Goal: Information Seeking & Learning: Find specific fact

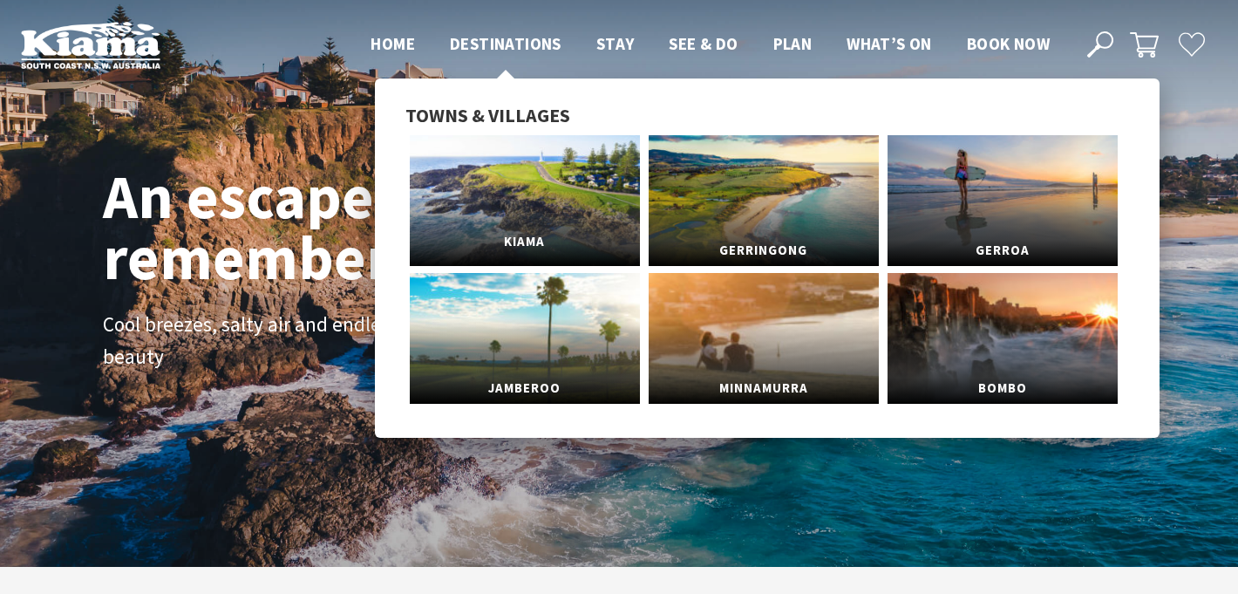
click at [492, 194] on link "Kiama" at bounding box center [525, 200] width 230 height 131
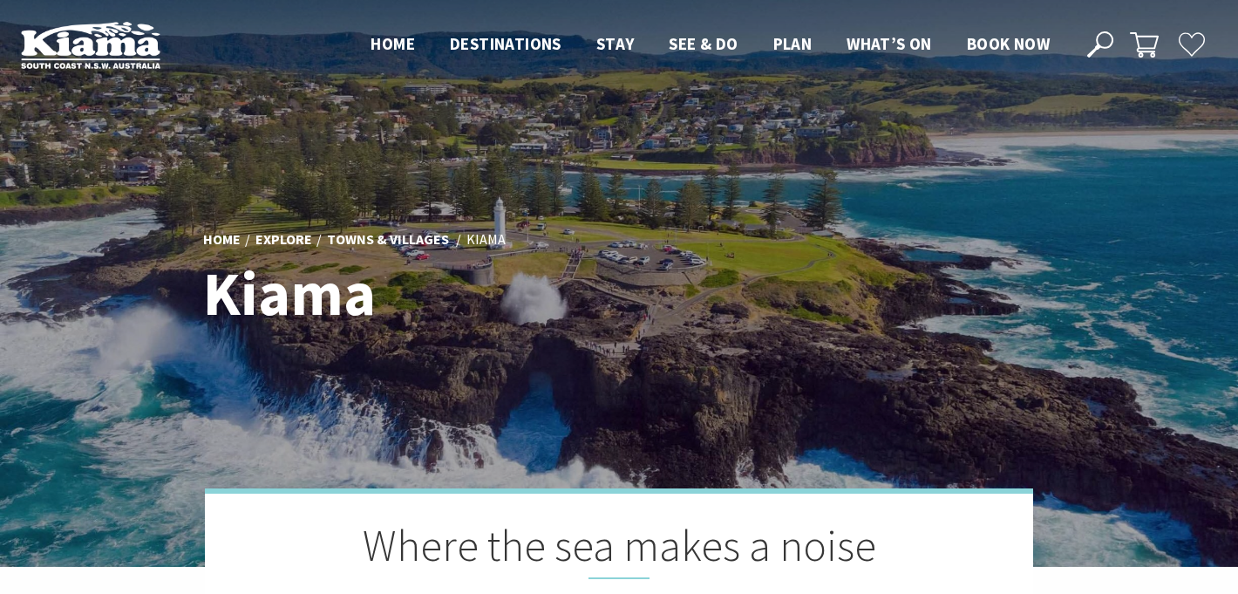
click at [1109, 52] on icon at bounding box center [1100, 44] width 26 height 26
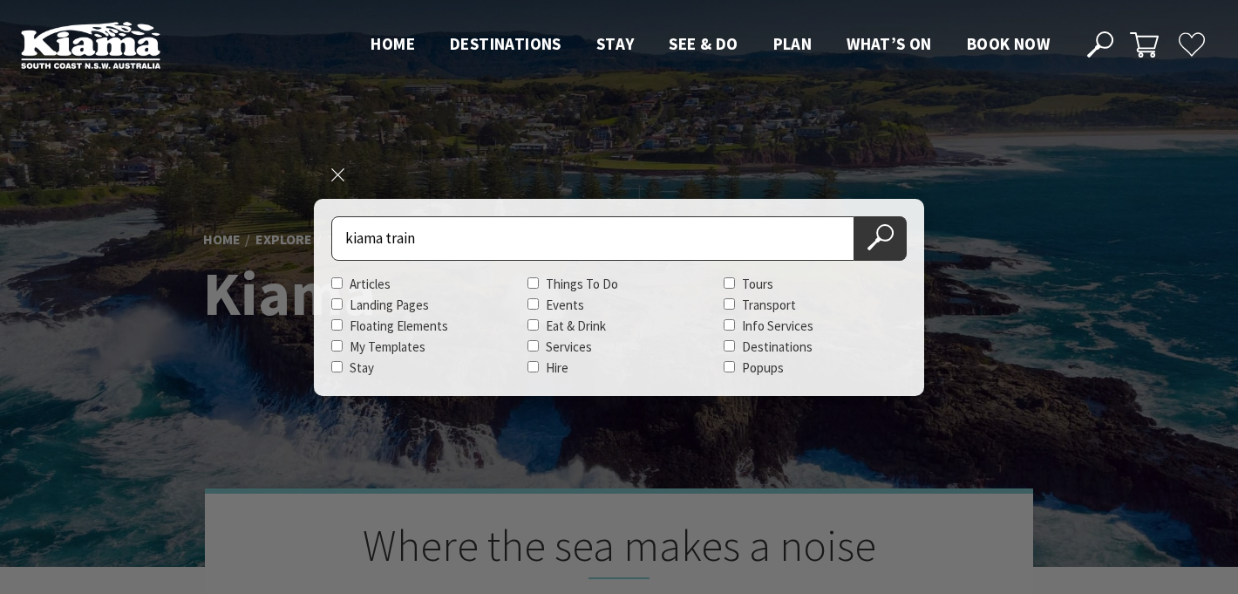
type input "kiama train"
click at [855, 216] on button "Search Now" at bounding box center [881, 238] width 52 height 44
click at [749, 308] on label "Transport" at bounding box center [769, 304] width 54 height 17
click at [735, 308] on input "Transport" at bounding box center [729, 303] width 11 height 11
checkbox input "true"
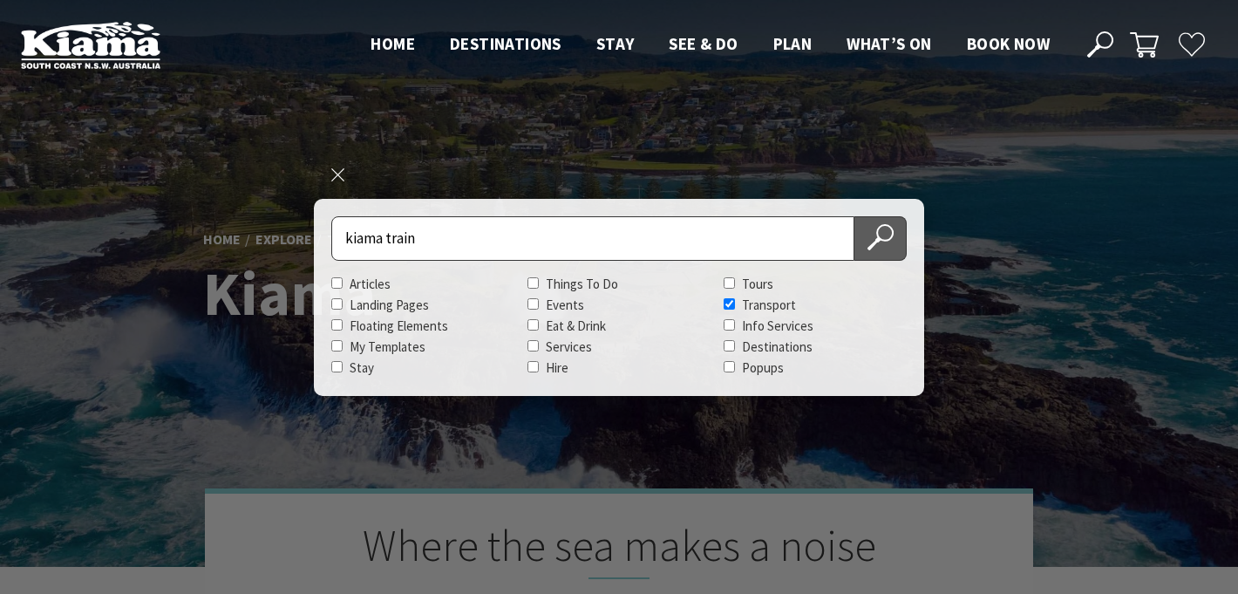
click at [870, 231] on icon at bounding box center [881, 237] width 26 height 26
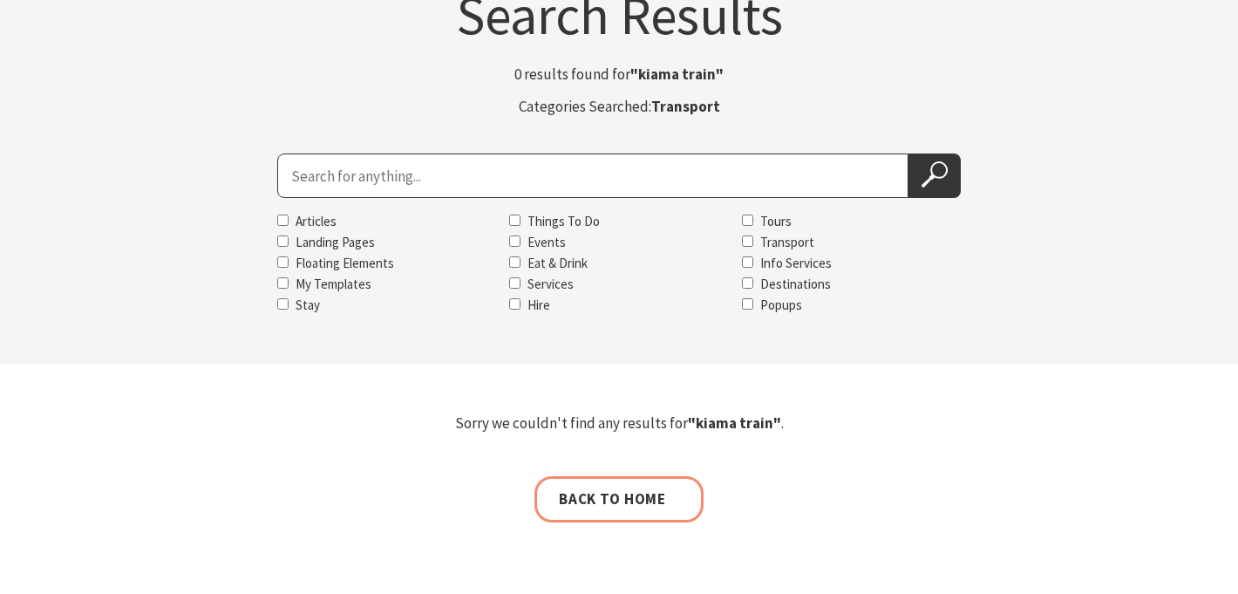
scroll to position [216, 0]
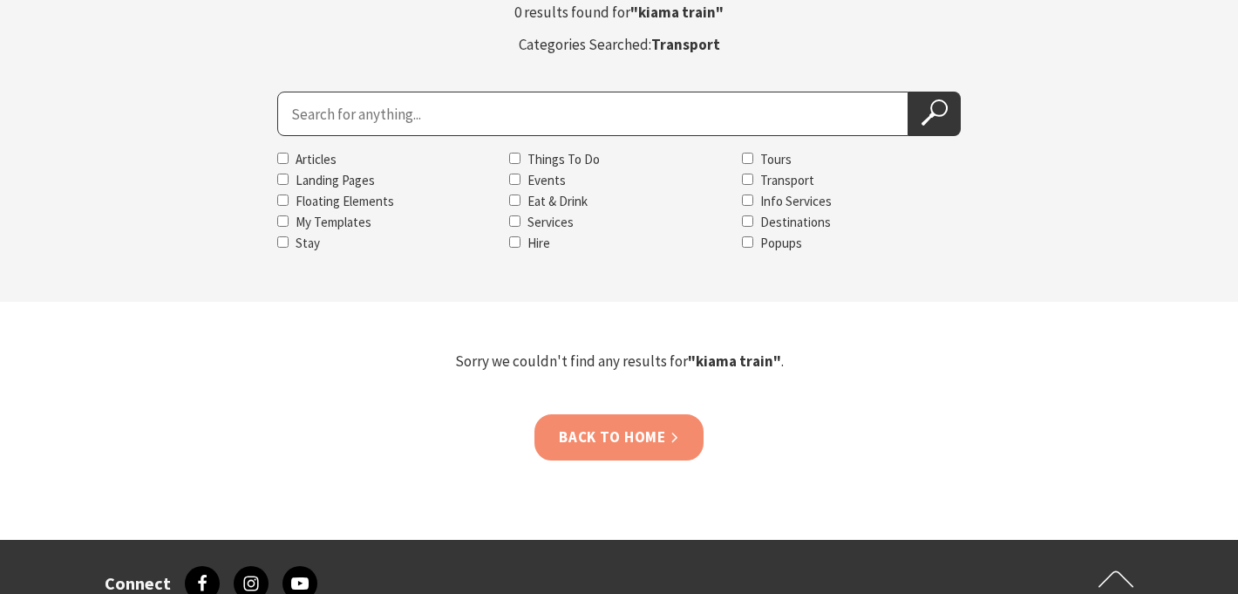
click at [635, 437] on link "Back to home" at bounding box center [619, 437] width 168 height 46
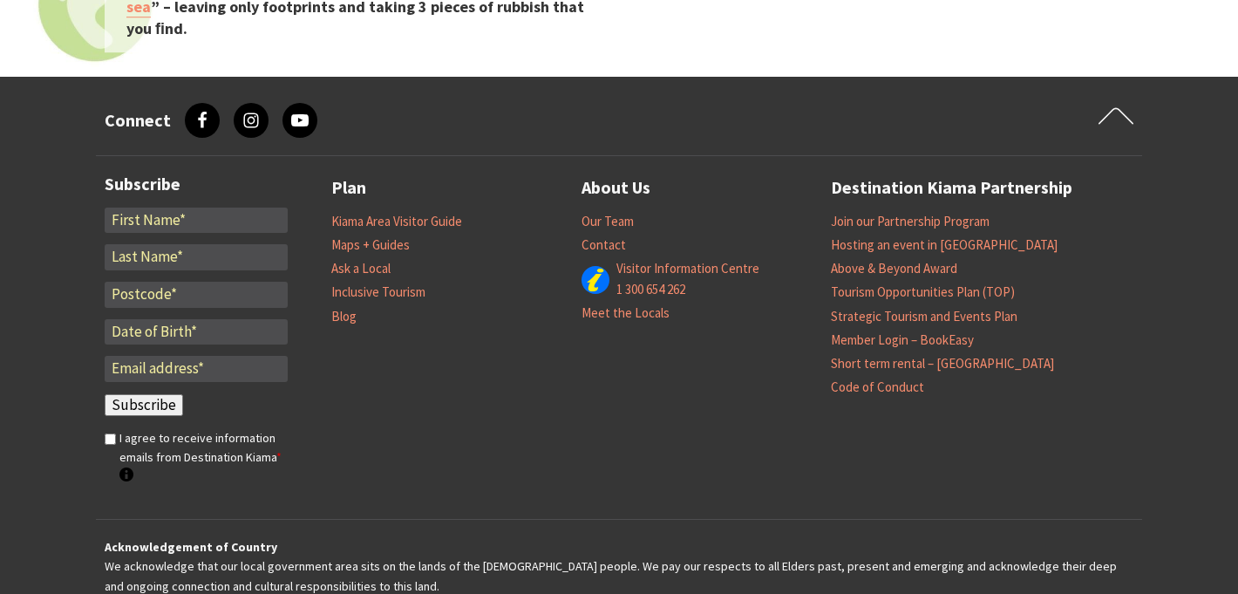
scroll to position [5280, 0]
